Goal: Task Accomplishment & Management: Manage account settings

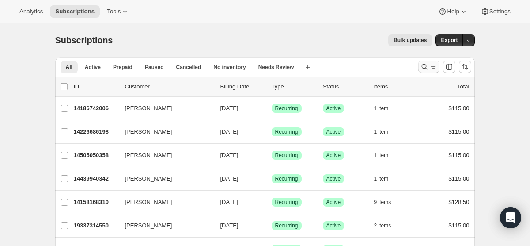
click at [430, 65] on icon "Search and filter results" at bounding box center [433, 66] width 9 height 9
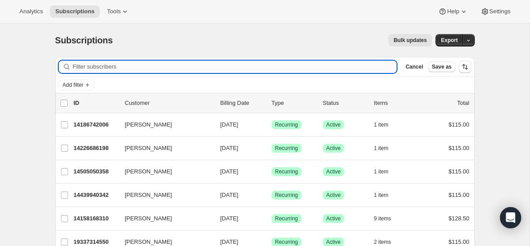
click at [276, 70] on input "Filter subscribers" at bounding box center [235, 67] width 324 height 12
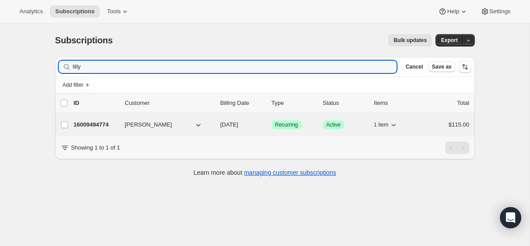
type input "lilly"
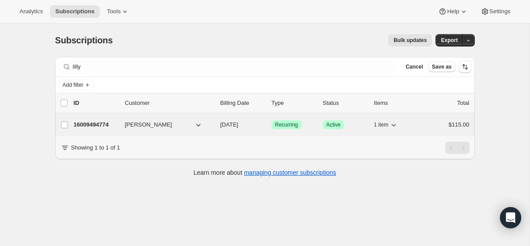
click at [230, 125] on span "[DATE]" at bounding box center [230, 124] width 18 height 7
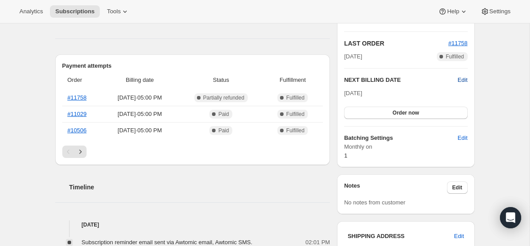
scroll to position [176, 0]
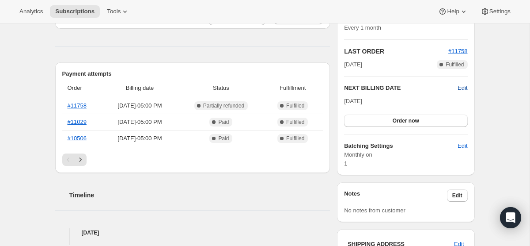
click at [465, 86] on span "Edit" at bounding box center [463, 88] width 10 height 9
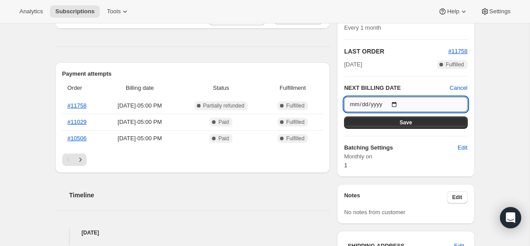
click at [400, 105] on input "2025-09-01" at bounding box center [405, 104] width 123 height 15
type input "2025-10-01"
click at [493, 141] on div "Subscription #16009494774. This page is ready Subscription #16009494774 Success…" at bounding box center [265, 213] width 530 height 730
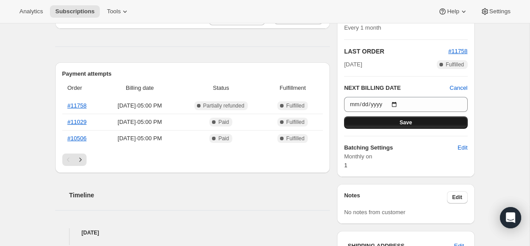
click at [437, 123] on button "Save" at bounding box center [405, 122] width 123 height 12
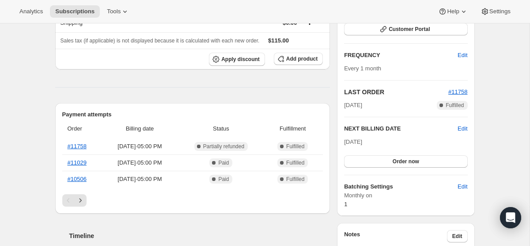
scroll to position [0, 0]
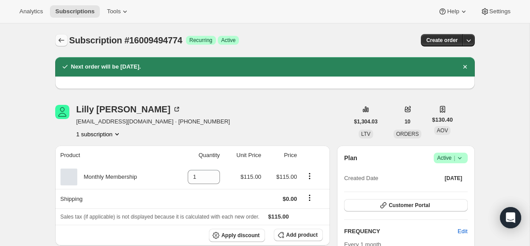
click at [55, 41] on button "Subscriptions" at bounding box center [61, 40] width 12 height 12
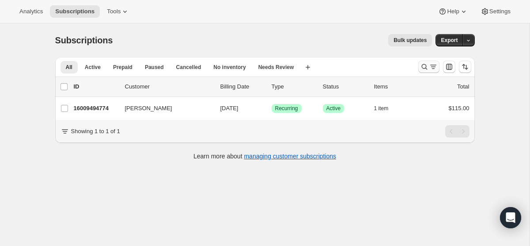
click at [430, 67] on icon "Search and filter results" at bounding box center [433, 66] width 9 height 9
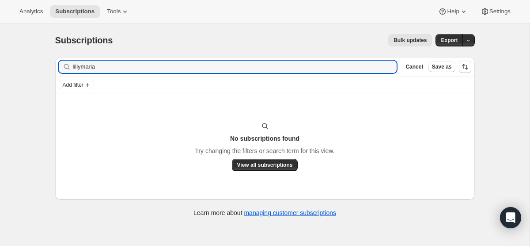
type input "lillymaria"
click at [389, 65] on icon "button" at bounding box center [387, 67] width 6 height 6
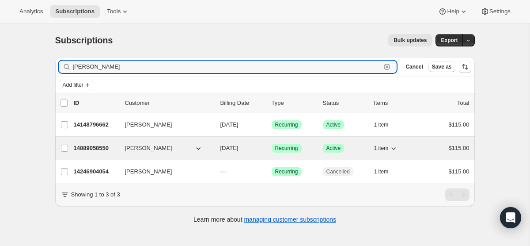
type input "maria"
click at [239, 148] on span "[DATE]" at bounding box center [230, 148] width 18 height 7
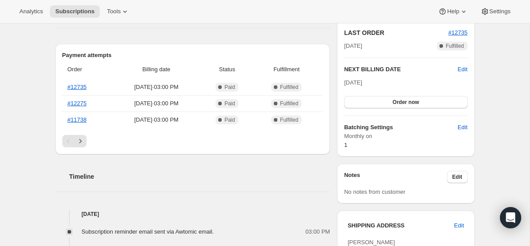
scroll to position [187, 0]
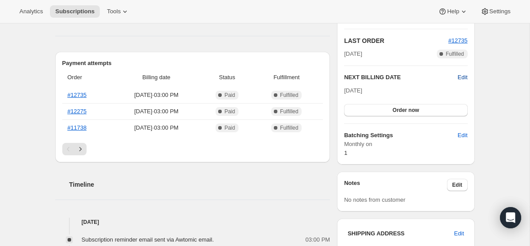
click at [464, 73] on span "Edit" at bounding box center [463, 77] width 10 height 9
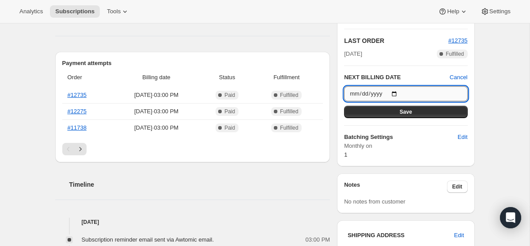
click at [393, 90] on input "2025-09-01" at bounding box center [405, 93] width 123 height 15
type input "2025-10-01"
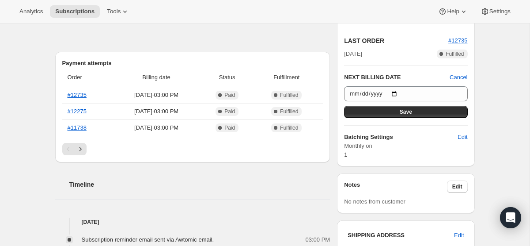
click at [483, 107] on div "Subscription #14889058550. This page is ready Subscription #14889058550 Success…" at bounding box center [265, 215] width 441 height 756
click at [442, 110] on button "Save" at bounding box center [405, 112] width 123 height 12
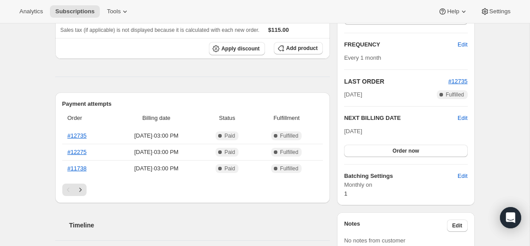
scroll to position [0, 0]
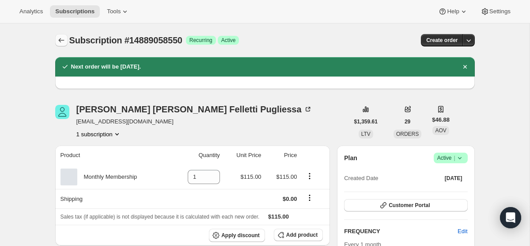
click at [62, 36] on icon "Subscriptions" at bounding box center [61, 40] width 9 height 9
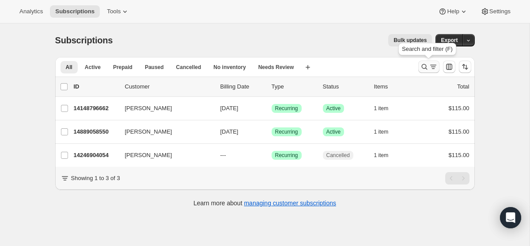
click at [424, 63] on icon "Search and filter results" at bounding box center [424, 66] width 9 height 9
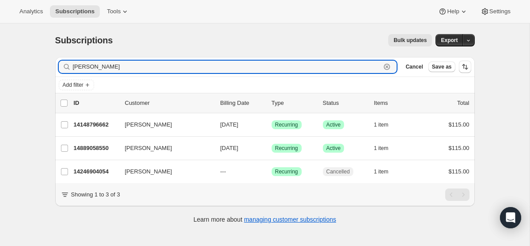
click at [390, 69] on icon "button" at bounding box center [387, 66] width 9 height 9
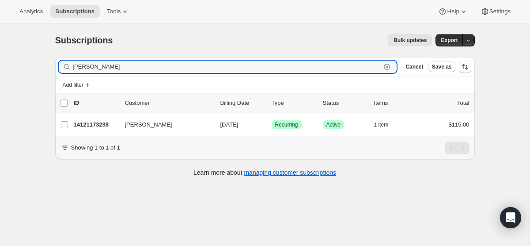
type input "connor"
click at [387, 66] on icon "button" at bounding box center [387, 66] width 3 height 3
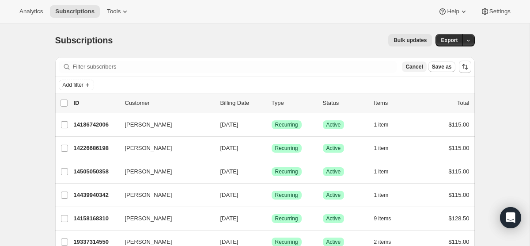
click at [415, 67] on span "Cancel" at bounding box center [414, 66] width 17 height 7
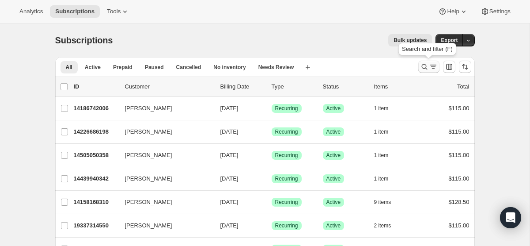
click at [434, 66] on icon "Search and filter results" at bounding box center [433, 66] width 9 height 9
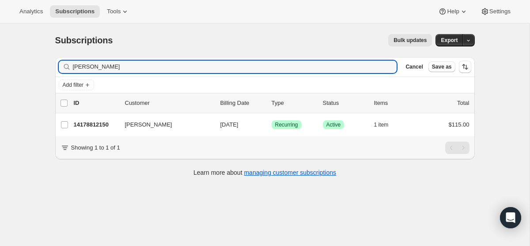
type input "[PERSON_NAME]"
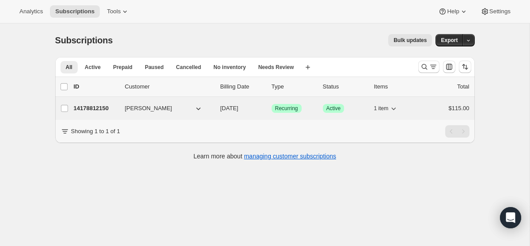
click at [226, 107] on span "[DATE]" at bounding box center [230, 108] width 18 height 7
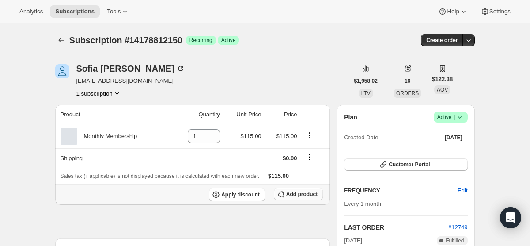
click at [290, 193] on span "Add product" at bounding box center [301, 194] width 31 height 7
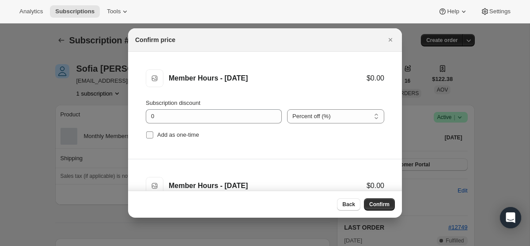
click at [152, 135] on input "Add as one-time" at bounding box center [149, 134] width 7 height 7
checkbox input "true"
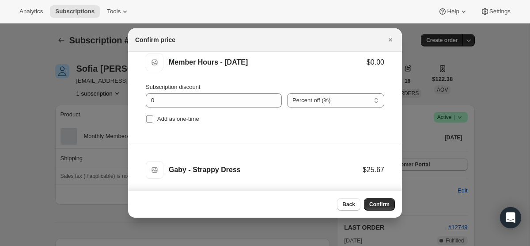
click at [149, 118] on input "Add as one-time" at bounding box center [149, 118] width 7 height 7
checkbox input "true"
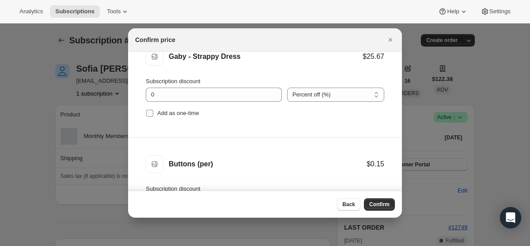
click at [149, 109] on span ":r3j:" at bounding box center [150, 113] width 8 height 8
click at [149, 110] on input "Add as one-time" at bounding box center [149, 113] width 7 height 7
checkbox input "true"
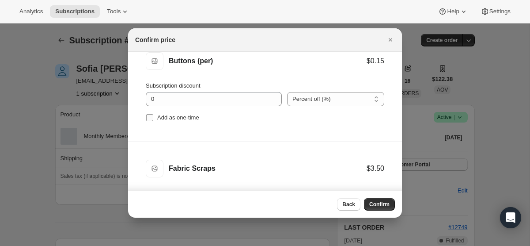
click at [149, 119] on input "Add as one-time" at bounding box center [149, 117] width 7 height 7
checkbox input "true"
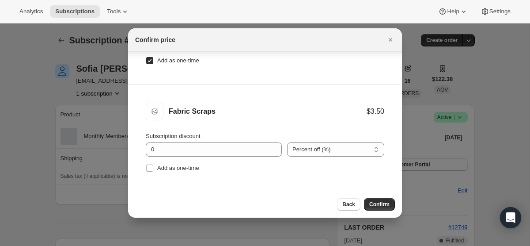
scroll to position [45, 0]
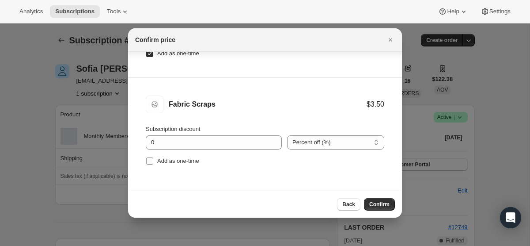
click at [150, 162] on input "Add as one-time" at bounding box center [149, 160] width 7 height 7
checkbox input "true"
click at [382, 202] on span "Confirm" at bounding box center [380, 204] width 20 height 7
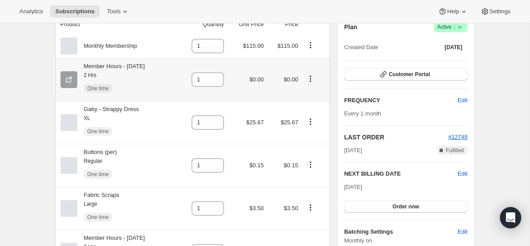
scroll to position [110, 0]
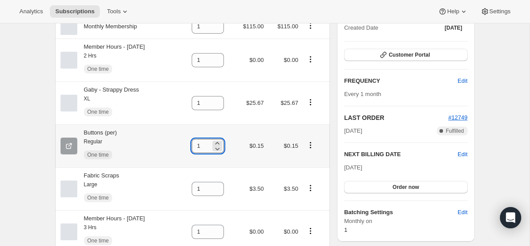
click at [211, 145] on input "1" at bounding box center [201, 146] width 19 height 14
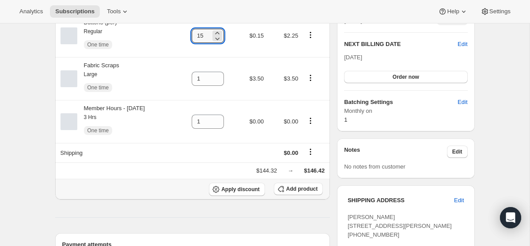
scroll to position [226, 0]
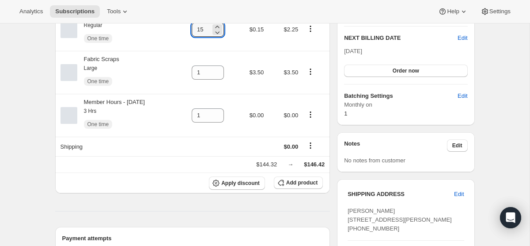
type input "15"
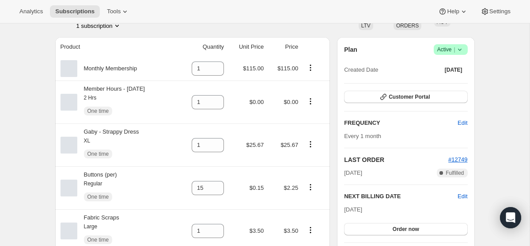
scroll to position [0, 0]
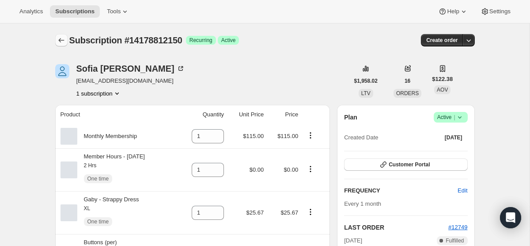
click at [61, 36] on icon "Subscriptions" at bounding box center [61, 40] width 9 height 9
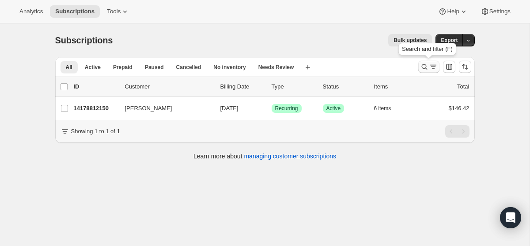
click at [428, 66] on icon "Search and filter results" at bounding box center [424, 66] width 9 height 9
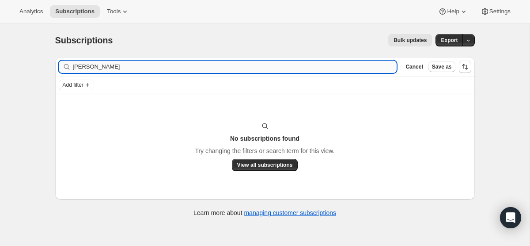
click at [259, 70] on input "[PERSON_NAME]" at bounding box center [235, 67] width 324 height 12
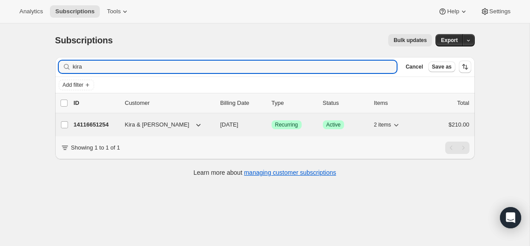
type input "kira"
click at [232, 125] on span "[DATE]" at bounding box center [230, 124] width 18 height 7
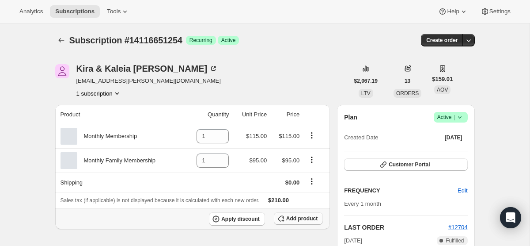
click at [297, 221] on span "Add product" at bounding box center [301, 218] width 31 height 7
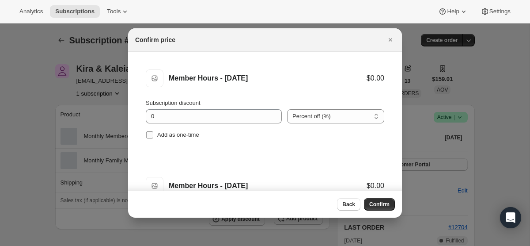
click at [150, 135] on input "Add as one-time" at bounding box center [149, 134] width 7 height 7
checkbox input "true"
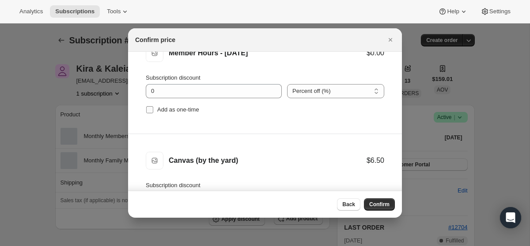
click at [146, 109] on input "Add as one-time" at bounding box center [149, 109] width 7 height 7
checkbox input "true"
click at [152, 107] on input "Add as one-time" at bounding box center [149, 109] width 7 height 7
checkbox input "true"
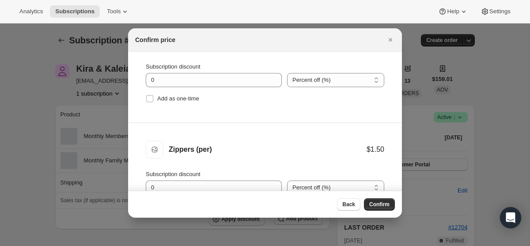
scroll to position [359, 0]
click at [149, 97] on input "Add as one-time" at bounding box center [149, 98] width 7 height 7
checkbox input "true"
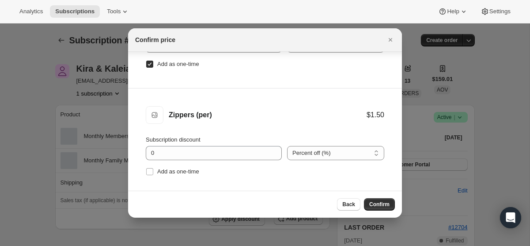
scroll to position [45, 0]
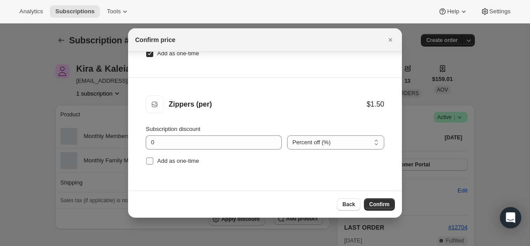
click at [150, 163] on input "Add as one-time" at bounding box center [149, 160] width 7 height 7
checkbox input "true"
click at [386, 202] on span "Confirm" at bounding box center [380, 204] width 20 height 7
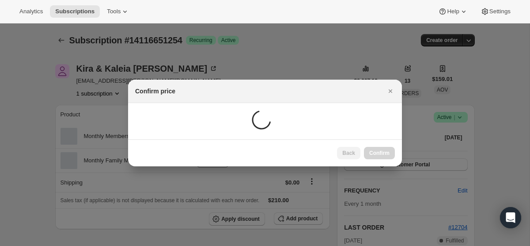
scroll to position [0, 0]
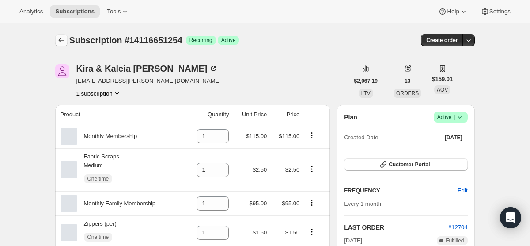
click at [59, 39] on icon "Subscriptions" at bounding box center [61, 40] width 9 height 9
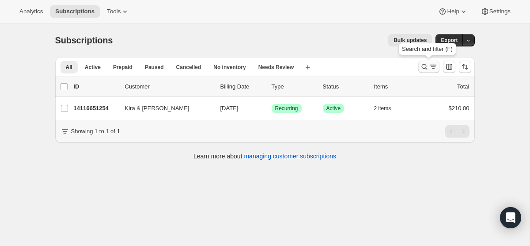
click at [431, 62] on icon "Search and filter results" at bounding box center [433, 66] width 9 height 9
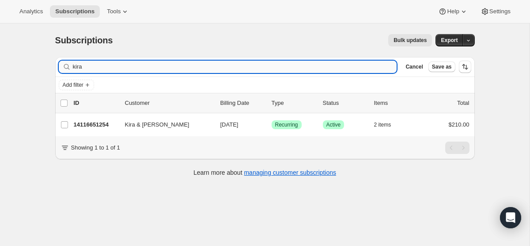
click at [189, 66] on input "kira" at bounding box center [235, 67] width 324 height 12
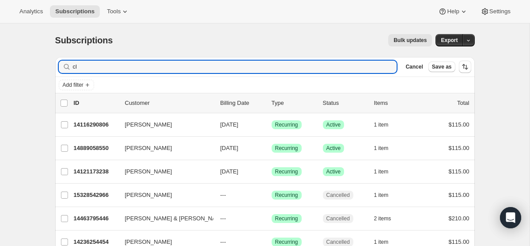
type input "cl"
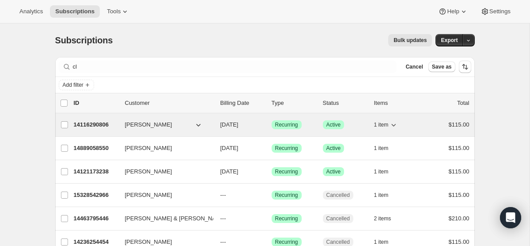
click at [239, 122] on span "[DATE]" at bounding box center [230, 124] width 18 height 7
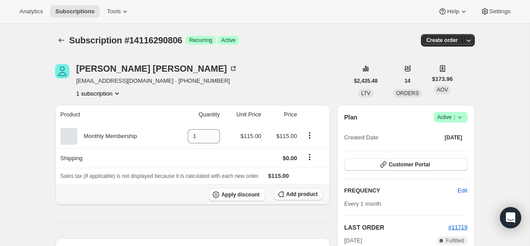
click at [301, 193] on span "Add product" at bounding box center [301, 194] width 31 height 7
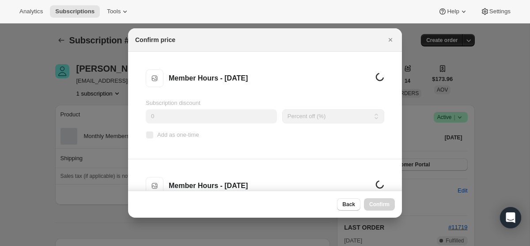
click at [150, 134] on input "Add as one-time" at bounding box center [149, 134] width 7 height 7
checkbox input "true"
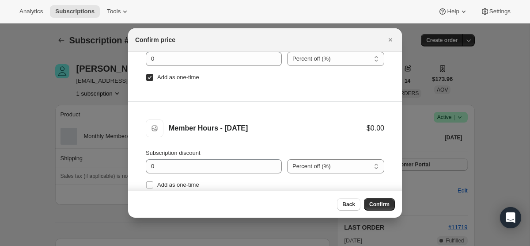
scroll to position [58, 0]
click at [150, 182] on input "Add as one-time" at bounding box center [149, 184] width 7 height 7
checkbox input "true"
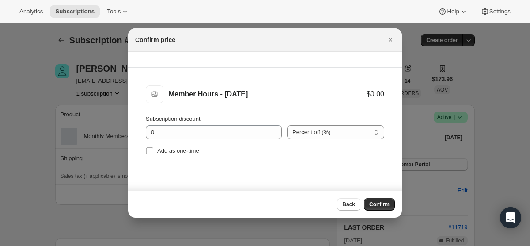
scroll to position [229, 0]
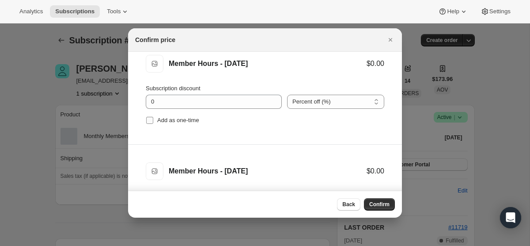
click at [149, 121] on input "Add as one-time" at bounding box center [149, 120] width 7 height 7
checkbox input "true"
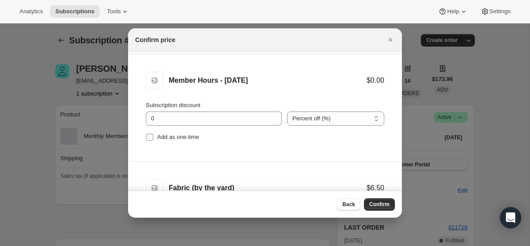
click at [150, 133] on span ":rm8:" at bounding box center [150, 137] width 8 height 8
click at [150, 133] on input "Add as one-time" at bounding box center [149, 136] width 7 height 7
checkbox input "true"
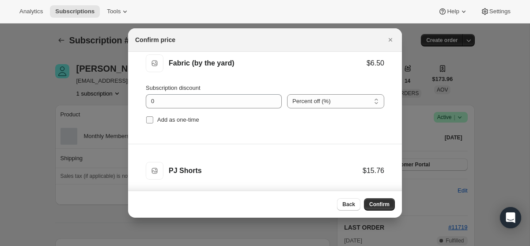
click at [153, 118] on span ":rm8:" at bounding box center [150, 120] width 8 height 8
click at [153, 118] on input "Add as one-time" at bounding box center [149, 119] width 7 height 7
checkbox input "true"
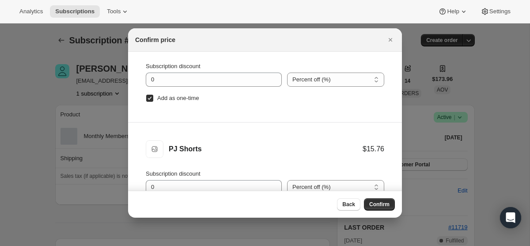
scroll to position [45, 0]
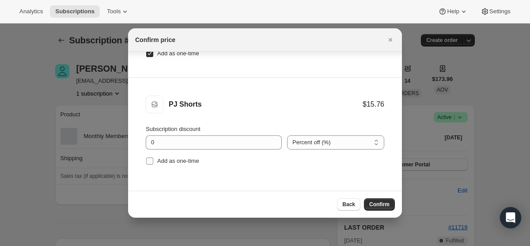
click at [150, 160] on input "Add as one-time" at bounding box center [149, 160] width 7 height 7
checkbox input "true"
click at [377, 204] on span "Confirm" at bounding box center [380, 204] width 20 height 7
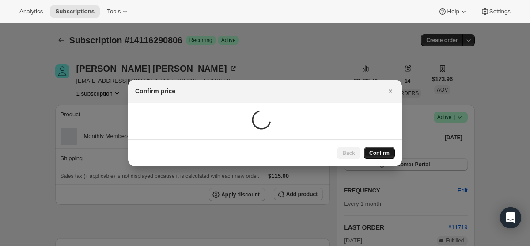
scroll to position [0, 0]
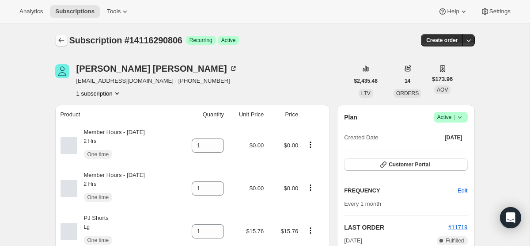
click at [57, 38] on icon "Subscriptions" at bounding box center [61, 40] width 9 height 9
